Goal: Information Seeking & Learning: Learn about a topic

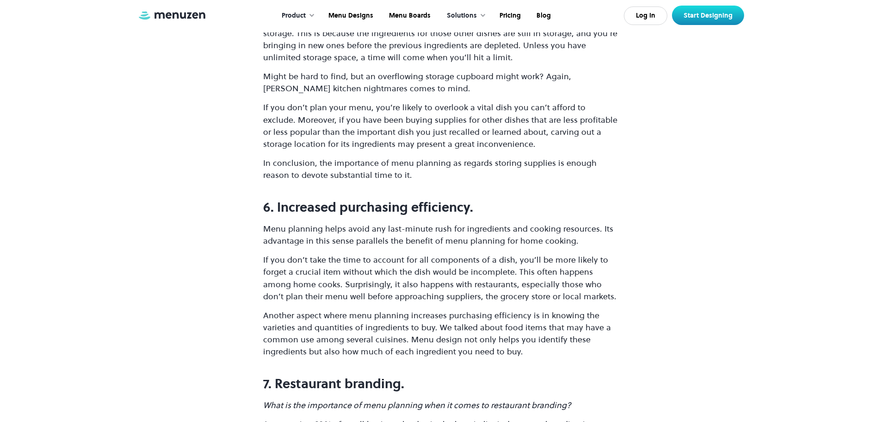
scroll to position [4442, 0]
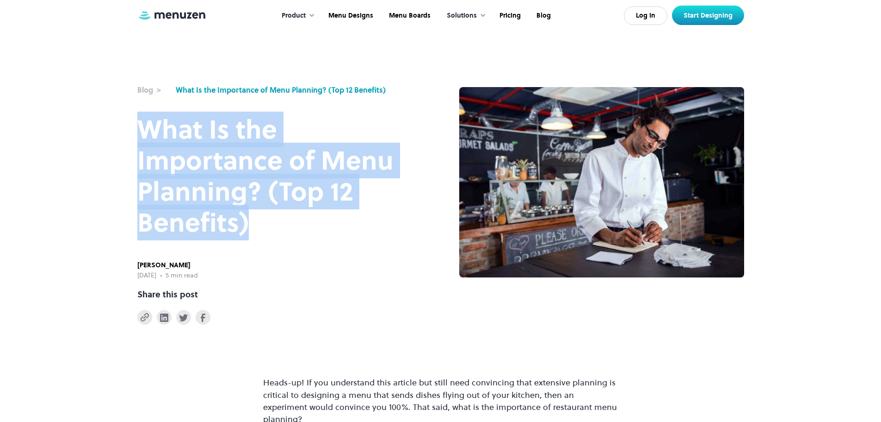
drag, startPoint x: 133, startPoint y: 126, endPoint x: 256, endPoint y: 232, distance: 162.7
click at [256, 232] on div "**********" at bounding box center [440, 162] width 881 height 324
copy h1 "What Is the Importance of Menu Planning? (Top 12 Benefits)"
